Goal: Task Accomplishment & Management: Manage account settings

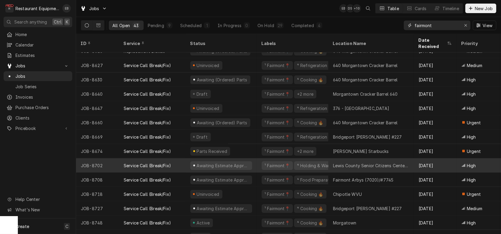
scroll to position [423, 0]
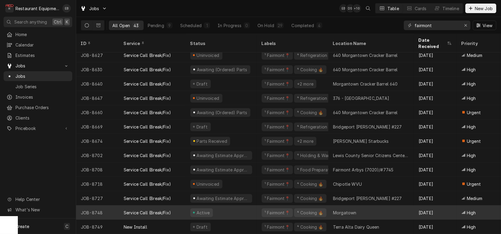
click at [252, 206] on div "Active" at bounding box center [221, 212] width 71 height 14
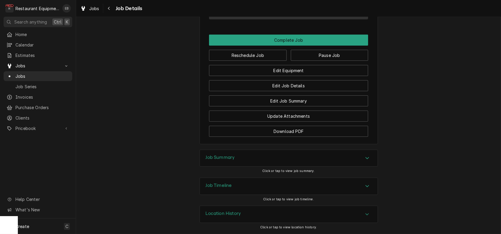
scroll to position [591, 0]
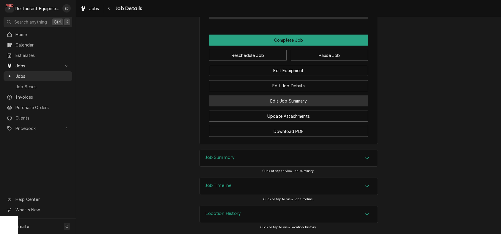
click at [295, 95] on button "Edit Job Summary" at bounding box center [288, 100] width 159 height 11
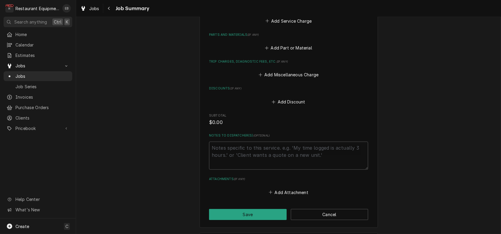
scroll to position [297, 0]
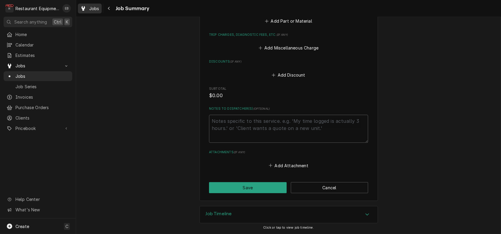
click at [93, 8] on div "Jobs" at bounding box center [89, 8] width 21 height 7
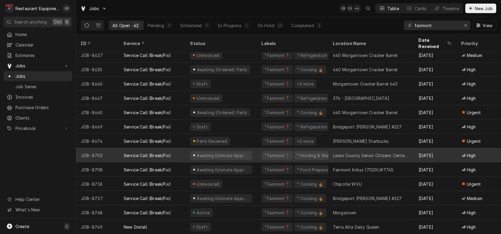
scroll to position [423, 0]
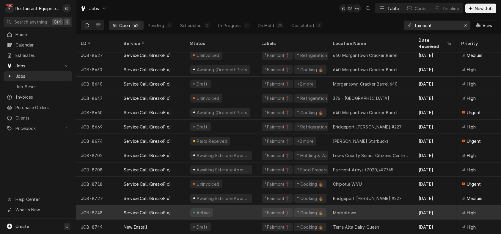
click at [238, 208] on div "Active" at bounding box center [221, 212] width 71 height 14
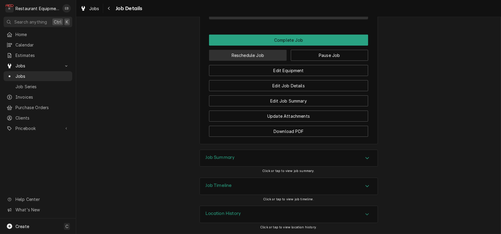
scroll to position [555, 0]
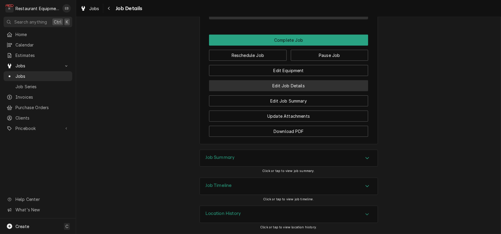
click at [287, 91] on button "Edit Job Details" at bounding box center [288, 85] width 159 height 11
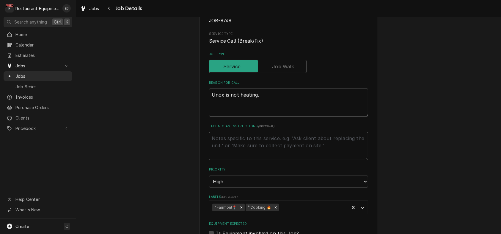
scroll to position [79, 0]
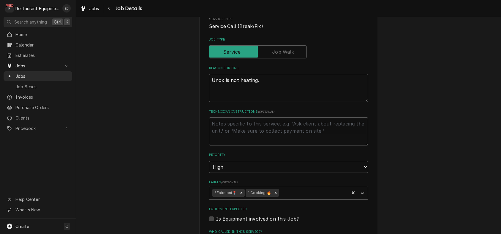
click at [242, 144] on textarea "Technician Instructions ( optional )" at bounding box center [288, 131] width 159 height 28
click at [209, 98] on textarea "Unox is not heating." at bounding box center [288, 88] width 159 height 28
type textarea "x"
type textarea "Unox is not heating."
type textarea "x"
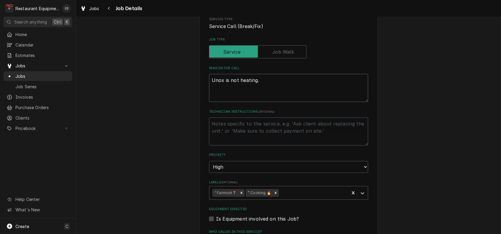
type textarea "Unox is not heating."
type textarea "x"
type textarea "Unox is not heating."
type textarea "x"
type textarea "T Unox is not heating."
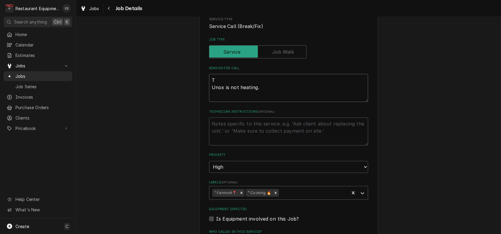
type textarea "x"
type textarea "TN Unox is not heating."
type textarea "x"
type textarea "TN# Unox is not heating."
type textarea "x"
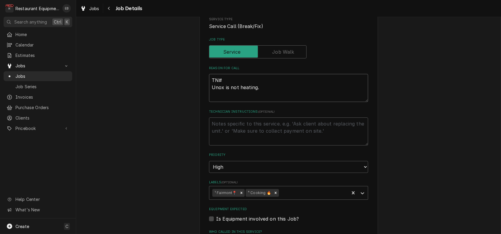
type textarea "TN# Unox is not heating."
type textarea "x"
type textarea "TN# 3 Unox is not heating."
type textarea "x"
type textarea "TN# 32 Unox is not heating."
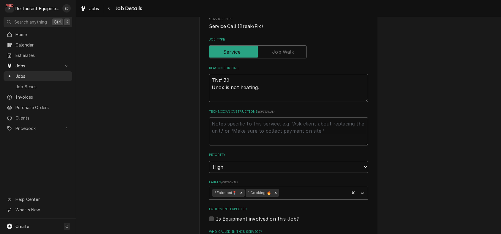
type textarea "x"
type textarea "TN# 324 Unox is not heating."
type textarea "x"
type textarea "TN# 3240 Unox is not heating."
type textarea "x"
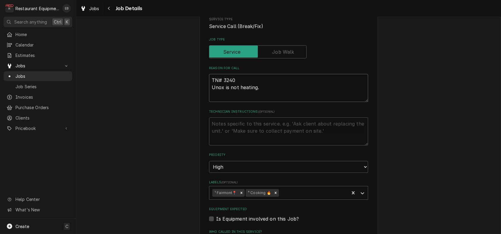
type textarea "TN# 32405 Unox is not heating."
type textarea "x"
type textarea "TN# 324059 Unox is not heating."
type textarea "x"
type textarea "TN# 3240593 Unox is not heating."
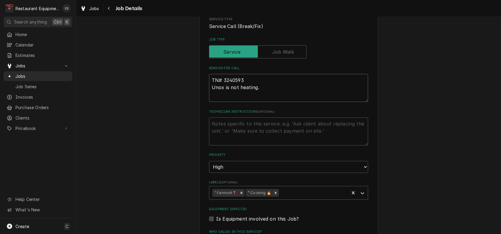
type textarea "x"
type textarea "TN# 32405936 Unox is not heating."
type textarea "x"
type textarea "TN# 324059369 Unox is not heating."
type textarea "x"
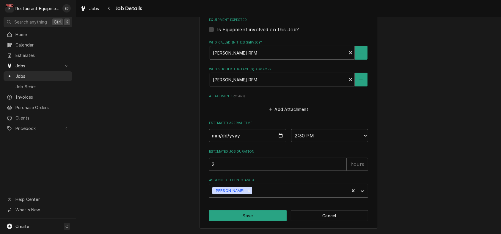
scroll to position [319, 0]
type textarea "TN# 324059369 Unox is not heating."
click at [248, 214] on button "Save" at bounding box center [248, 215] width 78 height 11
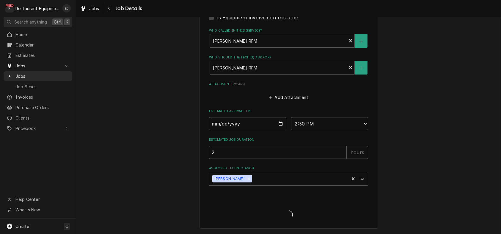
type textarea "x"
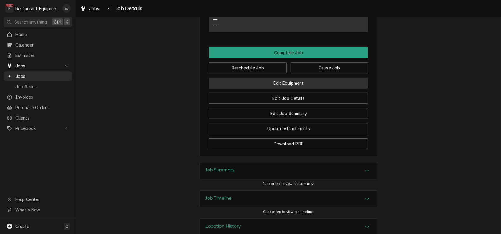
scroll to position [496, 0]
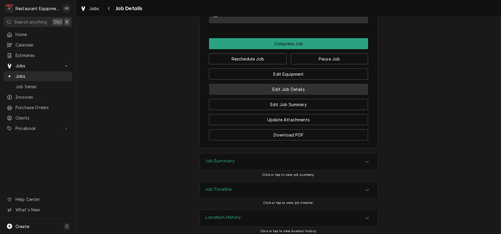
click at [293, 95] on button "Edit Job Details" at bounding box center [288, 89] width 159 height 11
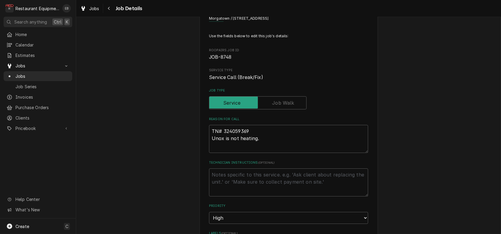
scroll to position [40, 0]
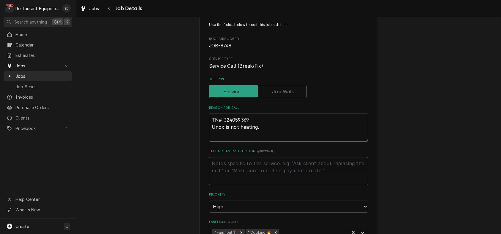
click at [209, 141] on textarea "TN# 324059369 Unox is not heating." at bounding box center [288, 127] width 159 height 28
type textarea "x"
type textarea "TN# 324059369 CUnox is not heating."
type textarea "x"
type textarea "TN# 324059369 CoUnox is not heating."
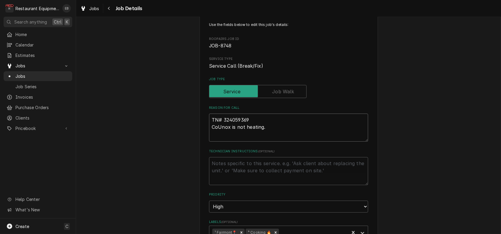
type textarea "x"
type textarea "TN# 324059369 CooUnox is not heating."
type textarea "x"
type textarea "TN# 324059369 CookUnox is not heating."
type textarea "x"
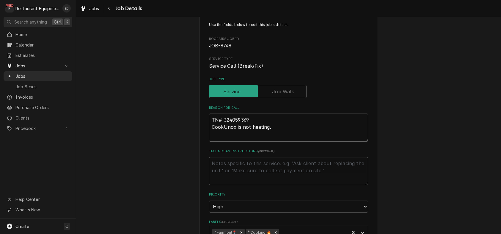
type textarea "TN# 324059369 CooklUnox is not heating."
type textarea "x"
type textarea "TN# 324059369 CookliUnox is not heating."
type textarea "x"
type textarea "TN# 324059369 CooklinUnox is not heating."
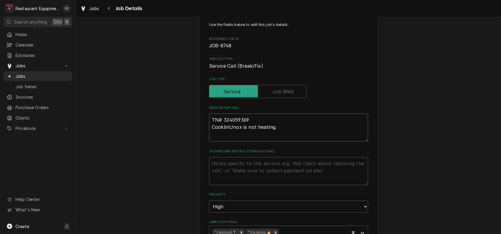
type textarea "x"
type textarea "TN# 324059369 CooklineUnox is not heating."
type textarea "x"
type textarea "TN# 324059369 Cookline Unox is not heating."
type textarea "x"
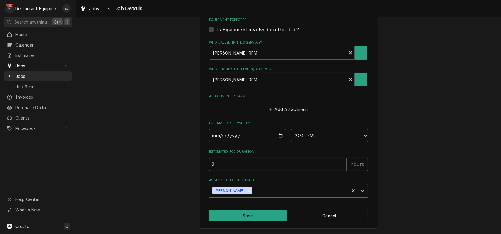
scroll to position [319, 0]
type textarea "TN# 324059369 Cookline Unox is not heating."
click at [261, 212] on button "Save" at bounding box center [248, 215] width 78 height 11
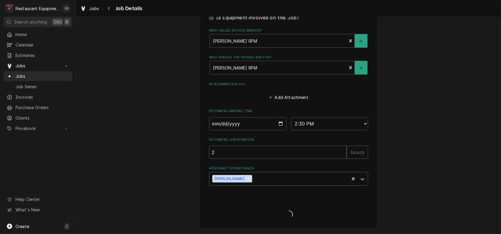
type textarea "x"
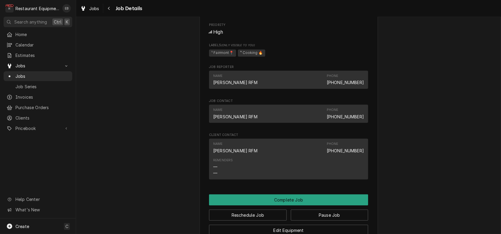
scroll to position [337, 0]
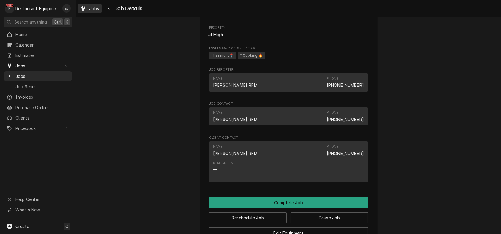
click at [92, 4] on link "Jobs" at bounding box center [90, 9] width 24 height 10
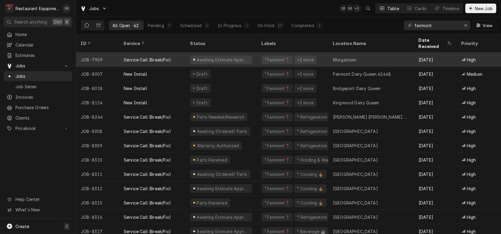
click at [180, 64] on div "Service Call (Break/Fix)" at bounding box center [152, 59] width 67 height 14
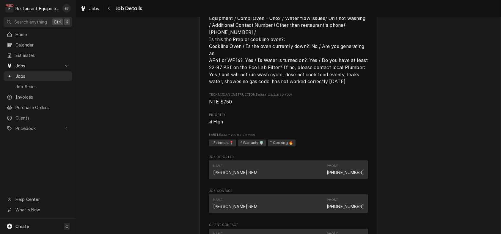
scroll to position [476, 0]
